Goal: Check status: Check status

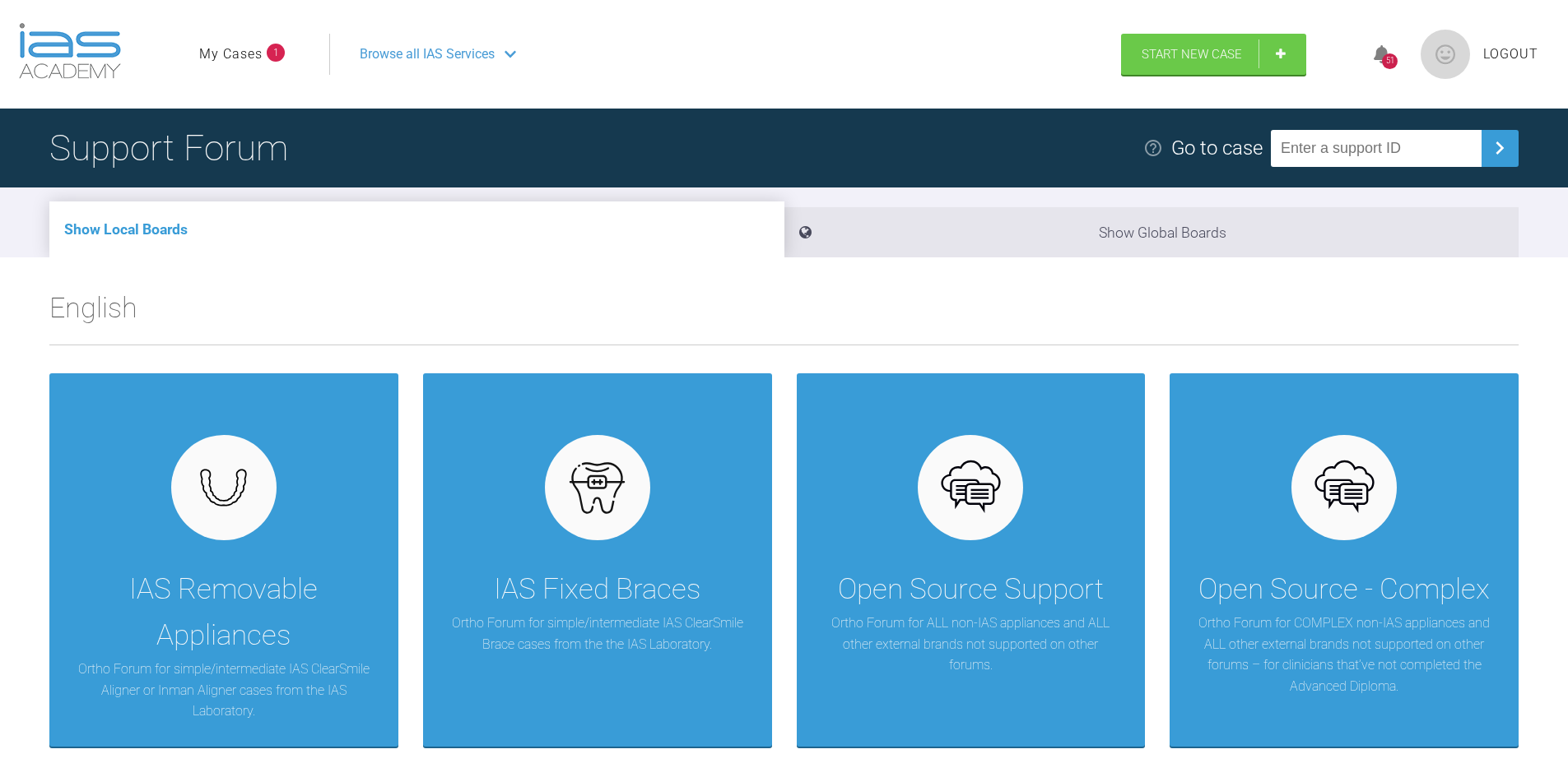
click at [231, 48] on link "My Cases" at bounding box center [231, 54] width 63 height 21
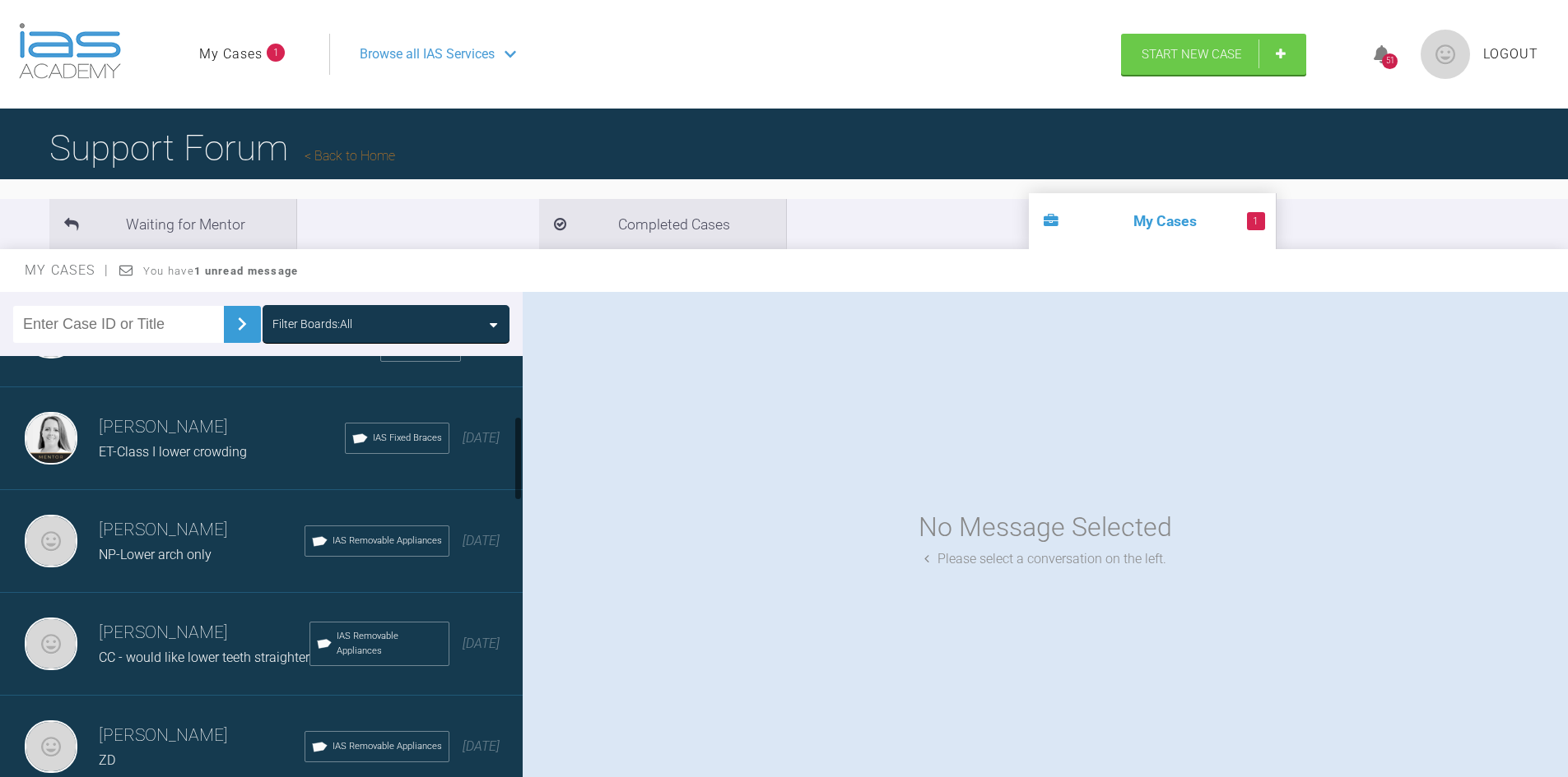
scroll to position [329, 0]
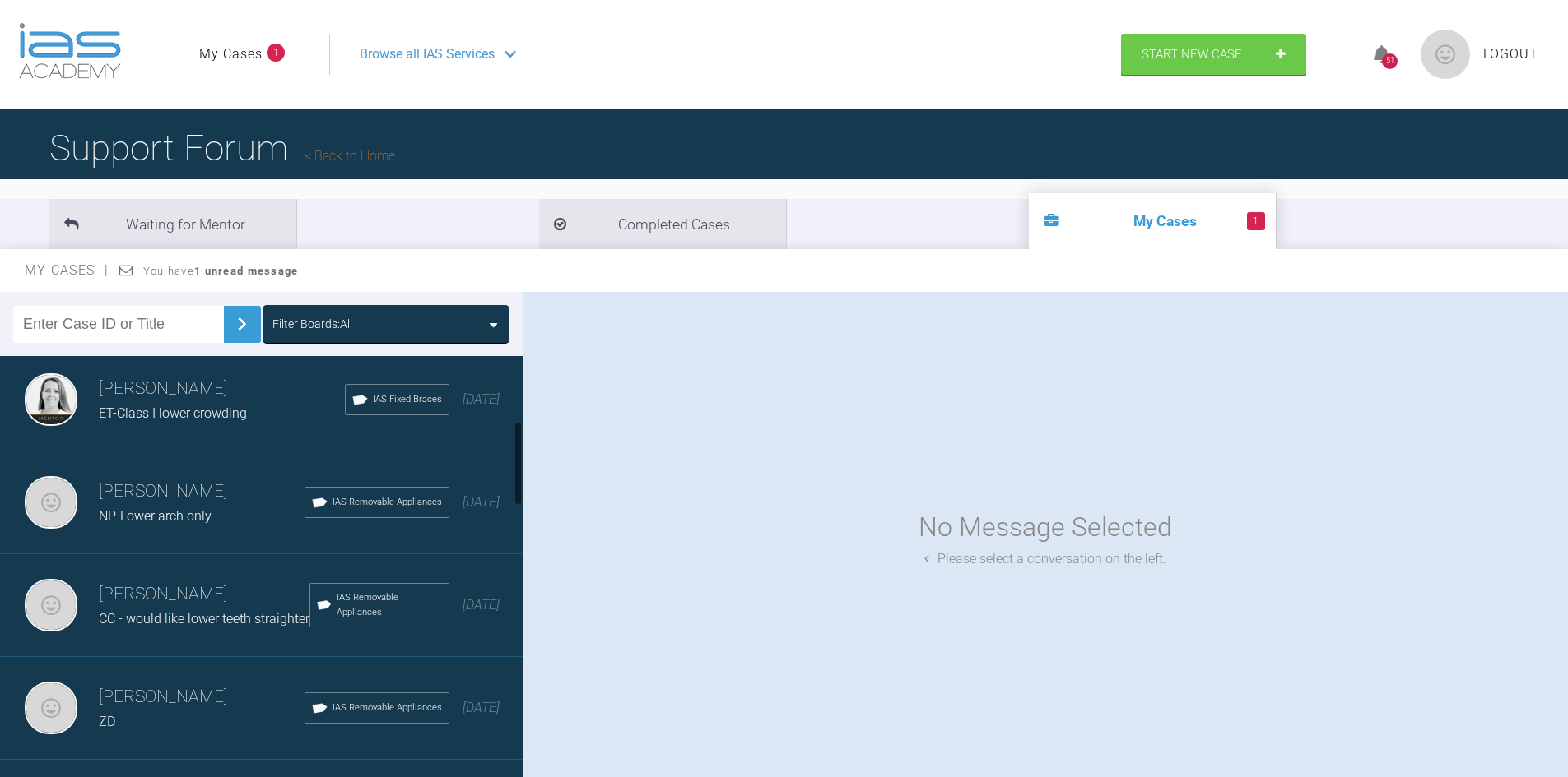
click at [183, 501] on h3 "[PERSON_NAME]" at bounding box center [201, 492] width 206 height 28
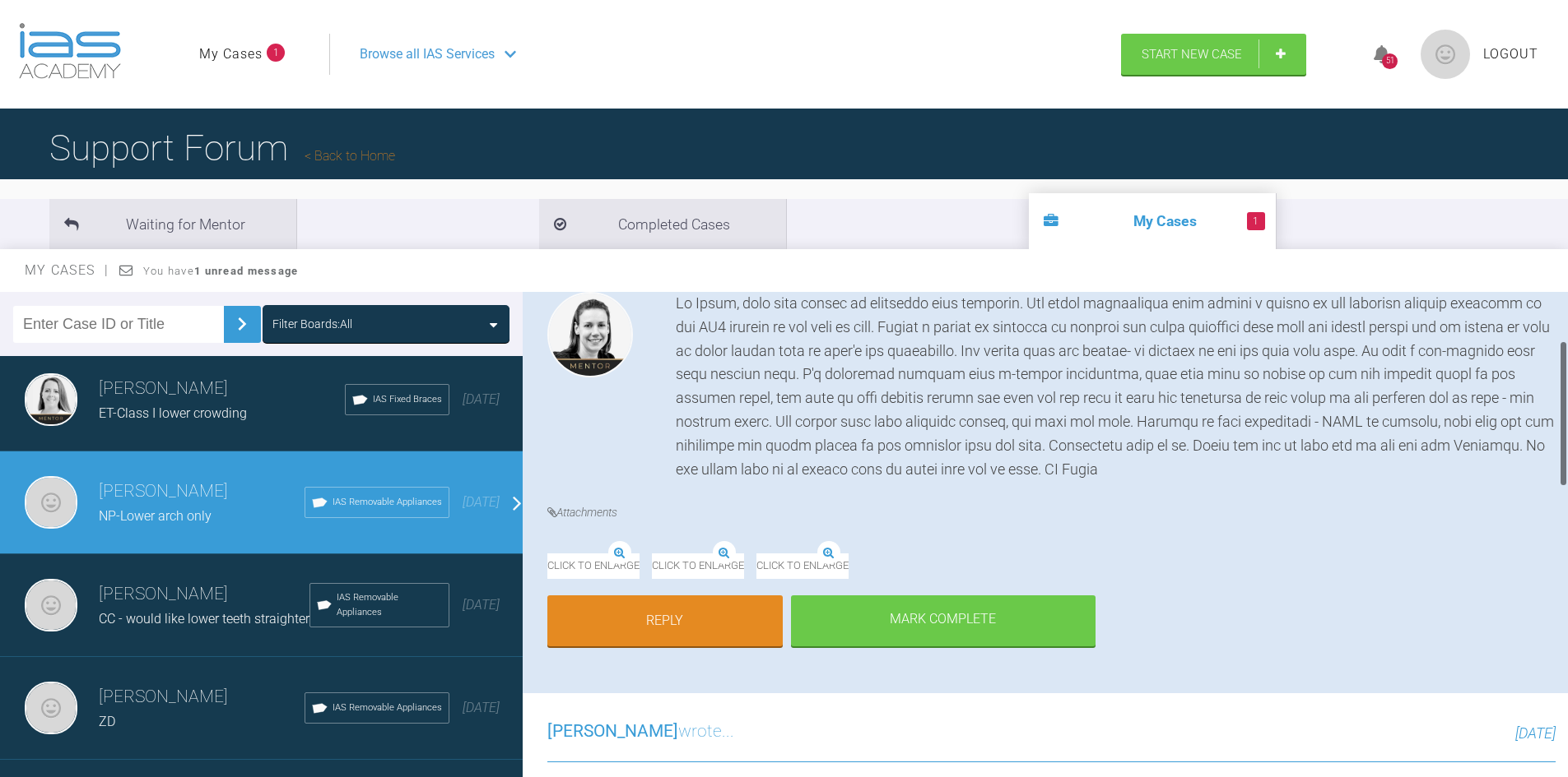
scroll to position [164, 0]
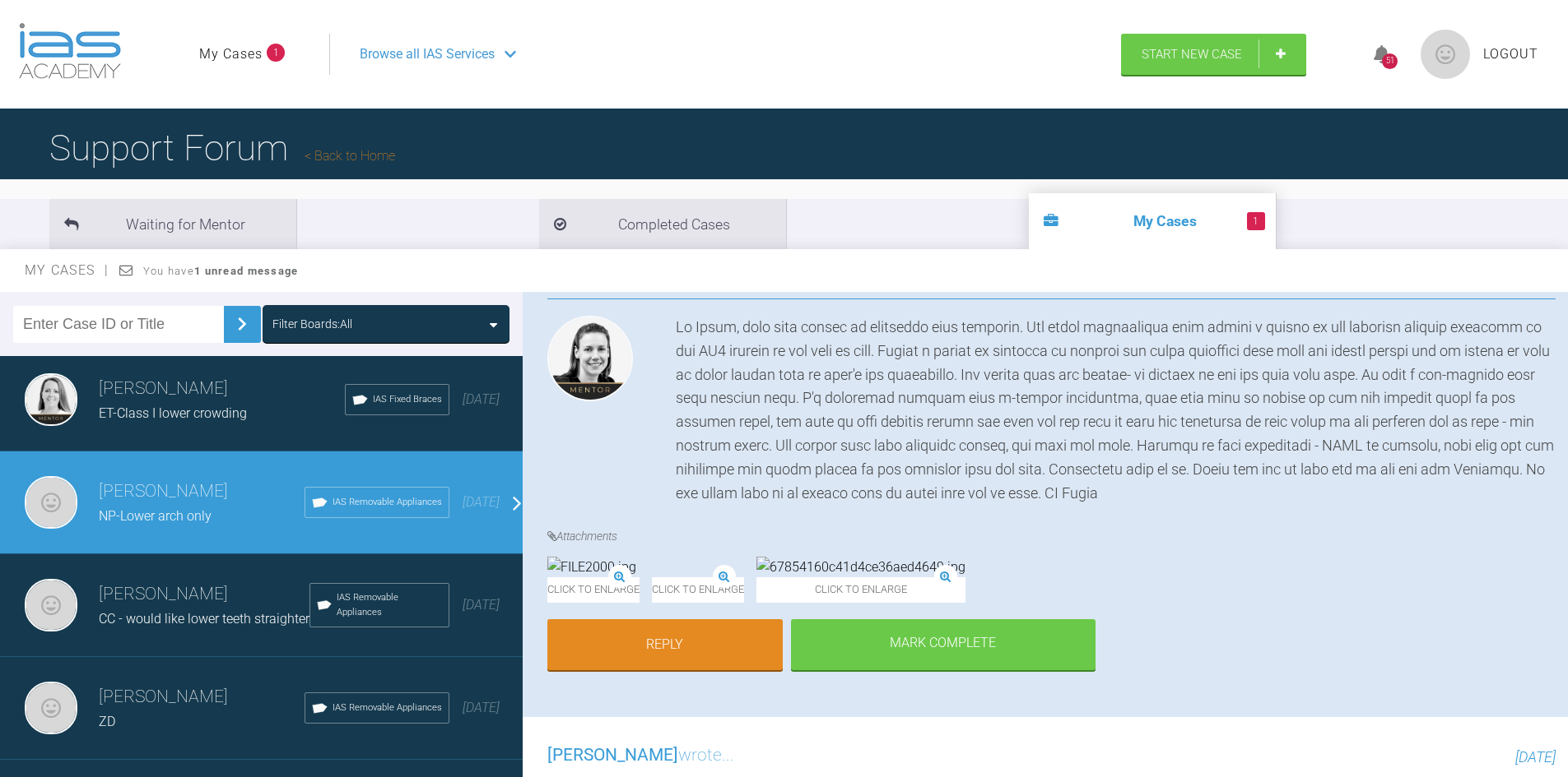
click at [515, 52] on icon at bounding box center [510, 54] width 11 height 7
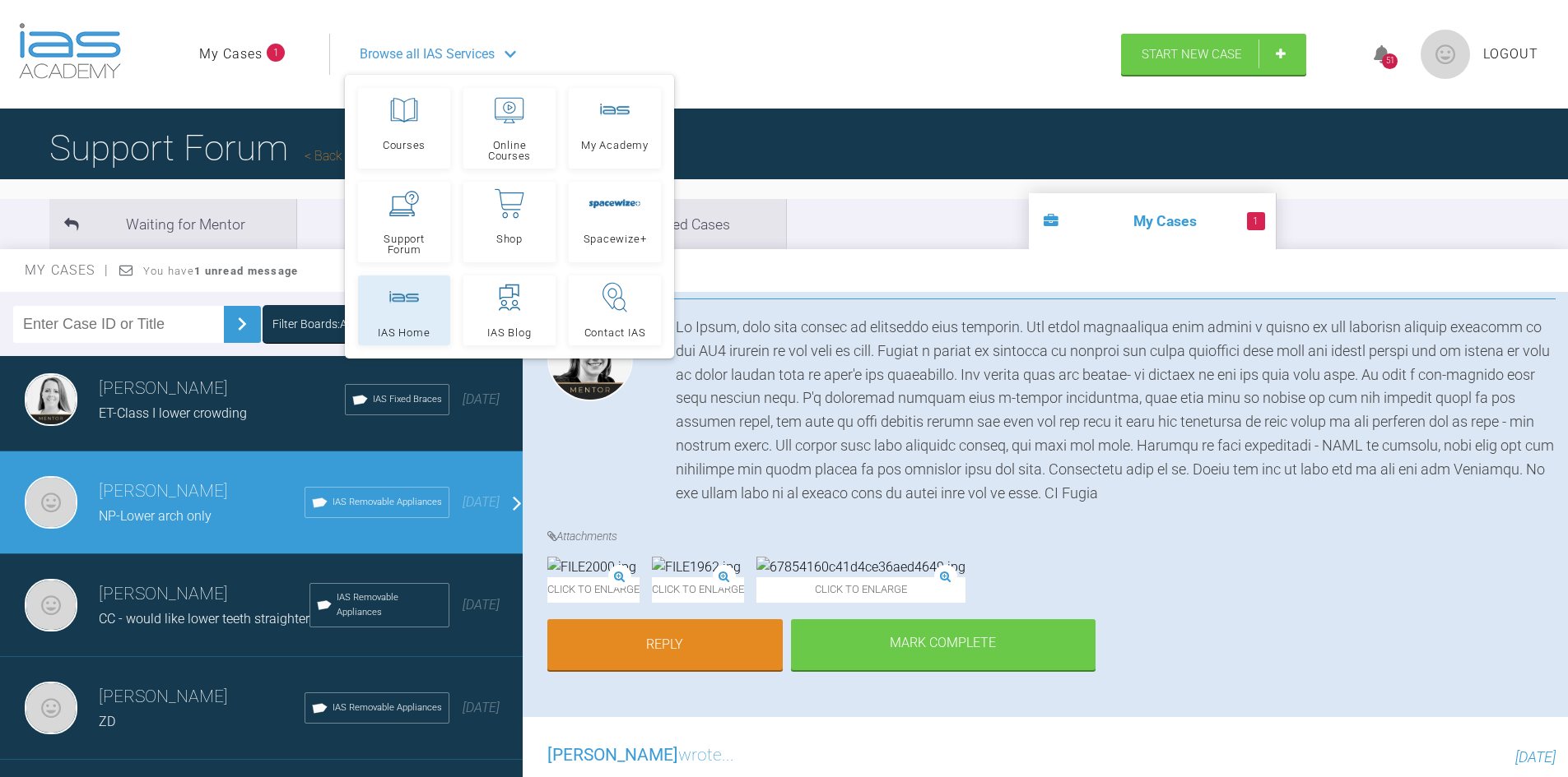
click at [421, 323] on link "IAS Home" at bounding box center [404, 311] width 92 height 70
